Goal: Information Seeking & Learning: Learn about a topic

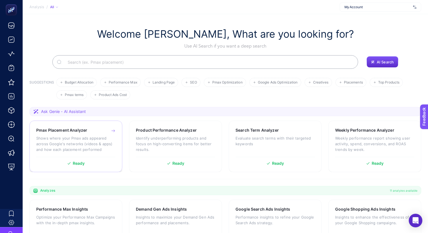
click at [94, 142] on p "Shows where your Pmax ads appeared across Google's networks (videos & apps) and…" at bounding box center [75, 143] width 79 height 17
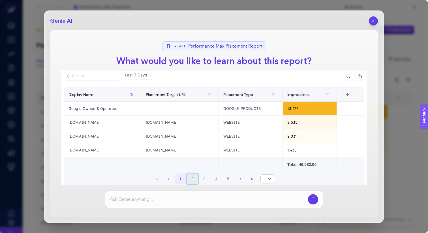
click at [193, 178] on button "2" at bounding box center [192, 179] width 11 height 11
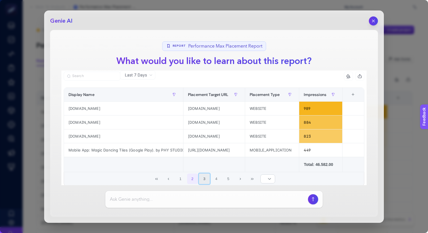
click at [207, 178] on button "3" at bounding box center [204, 179] width 11 height 11
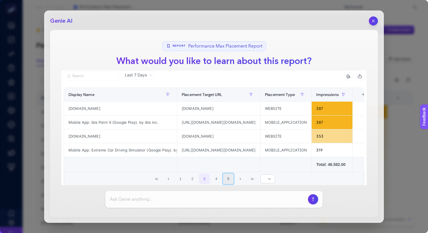
click at [224, 180] on button "5" at bounding box center [228, 179] width 11 height 11
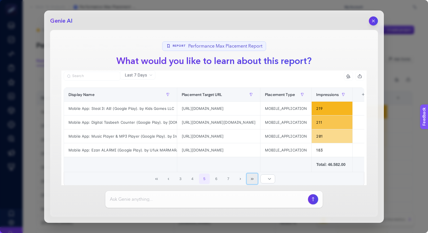
click at [249, 180] on button "Last Page" at bounding box center [252, 179] width 11 height 11
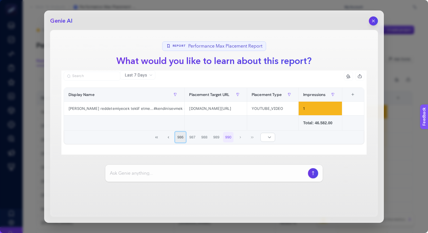
click at [185, 136] on button "986" at bounding box center [180, 137] width 11 height 11
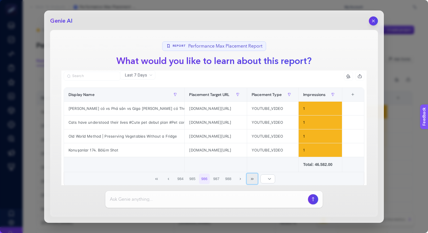
click at [252, 179] on icon "Last Page" at bounding box center [252, 179] width 3 height 2
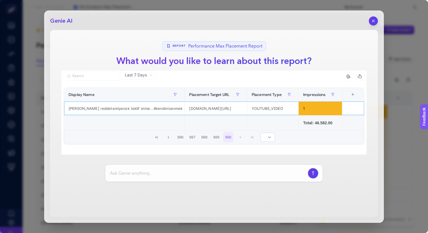
click at [161, 110] on div "[PERSON_NAME] reddetemiyecek teklif etme...#kendinisevmek #motivasyon #dinlendi…" at bounding box center [124, 109] width 120 height 14
click at [184, 136] on button "986" at bounding box center [180, 137] width 11 height 11
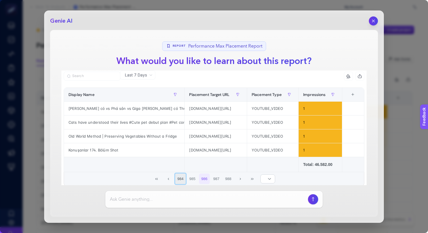
click at [180, 177] on button "984" at bounding box center [180, 179] width 11 height 11
click at [373, 22] on icon "button" at bounding box center [373, 20] width 5 height 5
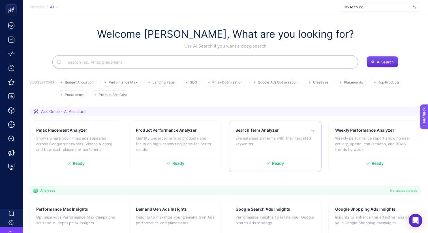
click at [292, 138] on p "Evaluate search terms with their targeted keywords" at bounding box center [275, 140] width 79 height 11
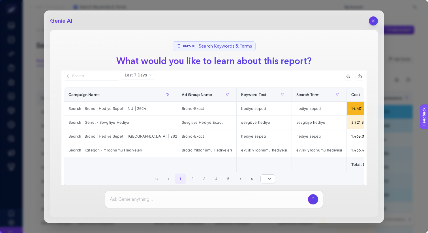
click at [174, 195] on div at bounding box center [213, 199] width 217 height 17
click at [174, 207] on div at bounding box center [213, 199] width 217 height 17
click at [176, 204] on div at bounding box center [213, 199] width 217 height 17
click at [178, 202] on input at bounding box center [208, 199] width 196 height 7
type input "aramalarda en çok bulunan anahtar kelime nedir?"
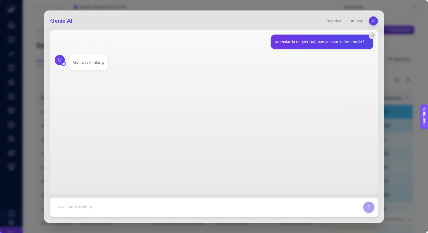
click at [116, 76] on main "aramalarda en çok bulunan anahtar kelime nedir? Genie is thinking" at bounding box center [214, 112] width 328 height 164
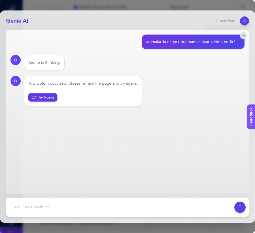
click at [50, 100] on button "Try Again" at bounding box center [42, 97] width 29 height 8
